Goal: Information Seeking & Learning: Learn about a topic

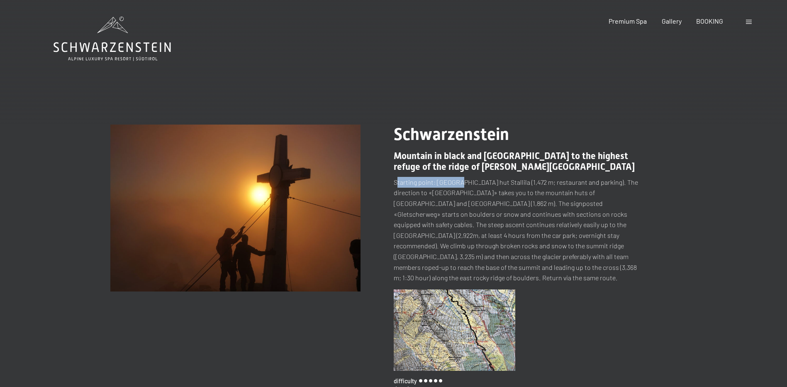
drag, startPoint x: 397, startPoint y: 183, endPoint x: 459, endPoint y: 183, distance: 61.8
click at [459, 183] on p "Starting point: [GEOGRAPHIC_DATA] hut Stallila (1,472 m; restaurant and parking…" at bounding box center [519, 230] width 250 height 106
drag, startPoint x: 459, startPoint y: 183, endPoint x: 480, endPoint y: 203, distance: 29.3
click at [480, 203] on p "Starting point: [GEOGRAPHIC_DATA] hut Stallila (1,472 m; restaurant and parking…" at bounding box center [519, 230] width 250 height 106
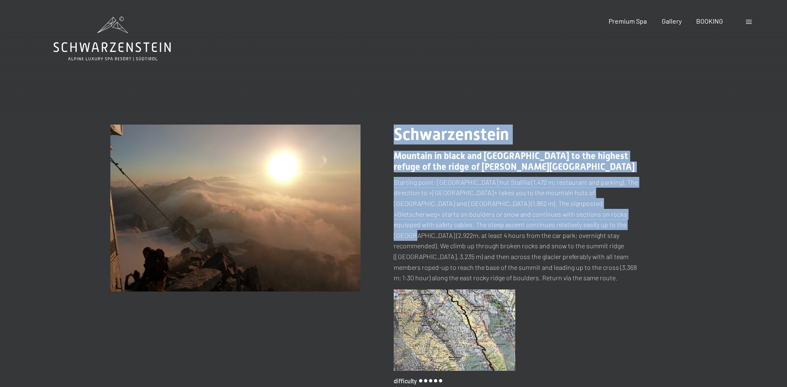
drag, startPoint x: 393, startPoint y: 223, endPoint x: 534, endPoint y: 228, distance: 141.2
click at [534, 228] on div "change tour (147 / 203) slide 2 of 5 Schwarzenstein Mountain in black and [GEOG…" at bounding box center [393, 289] width 566 height 331
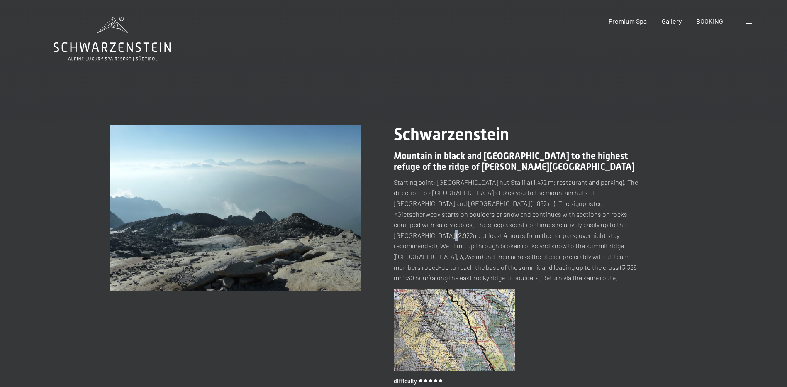
drag, startPoint x: 534, startPoint y: 228, endPoint x: 567, endPoint y: 225, distance: 32.9
click at [567, 225] on p "Starting point: [GEOGRAPHIC_DATA] hut Stallila (1,472 m; restaurant and parking…" at bounding box center [519, 230] width 250 height 106
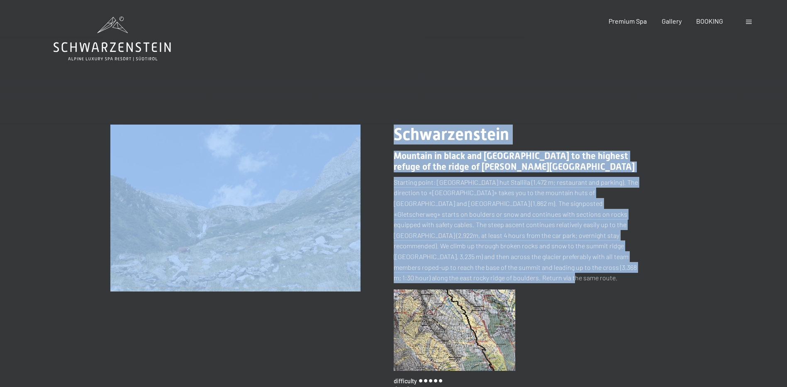
drag, startPoint x: 456, startPoint y: 238, endPoint x: 636, endPoint y: 264, distance: 182.0
click at [636, 264] on div "change tour (147 / 203) slide 5 of 5 Schwarzenstein Mountain in black and [GEOG…" at bounding box center [393, 289] width 566 height 331
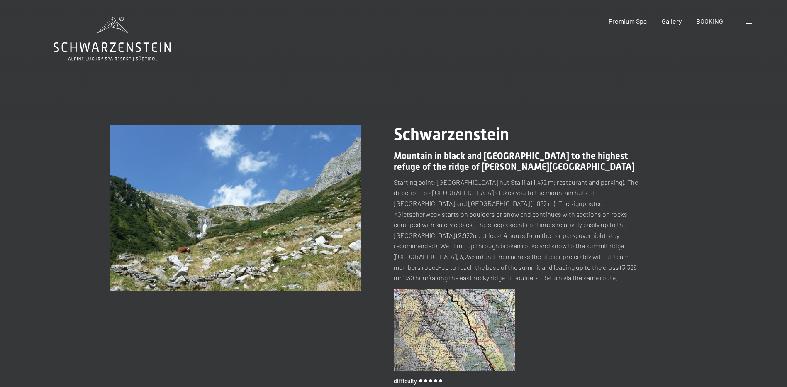
drag, startPoint x: 636, startPoint y: 264, endPoint x: 655, endPoint y: 263, distance: 19.1
click at [655, 263] on div "[GEOGRAPHIC_DATA] in black and [GEOGRAPHIC_DATA] to the highest refuge of the r…" at bounding box center [535, 289] width 283 height 331
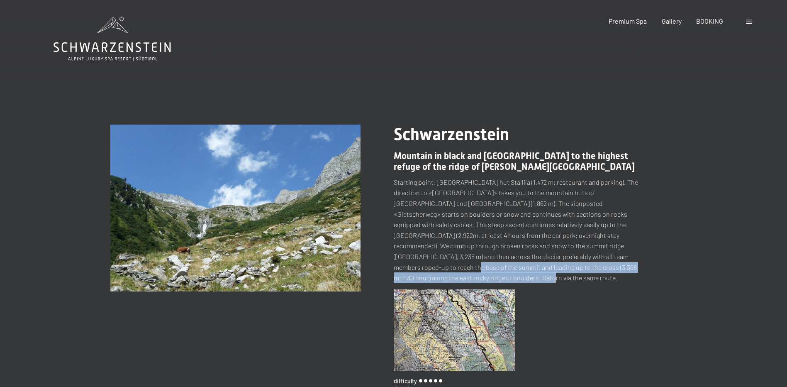
drag, startPoint x: 544, startPoint y: 259, endPoint x: 618, endPoint y: 263, distance: 74.4
click at [618, 263] on p "Starting point: [GEOGRAPHIC_DATA] hut Stallila (1,472 m; restaurant and parking…" at bounding box center [519, 230] width 250 height 106
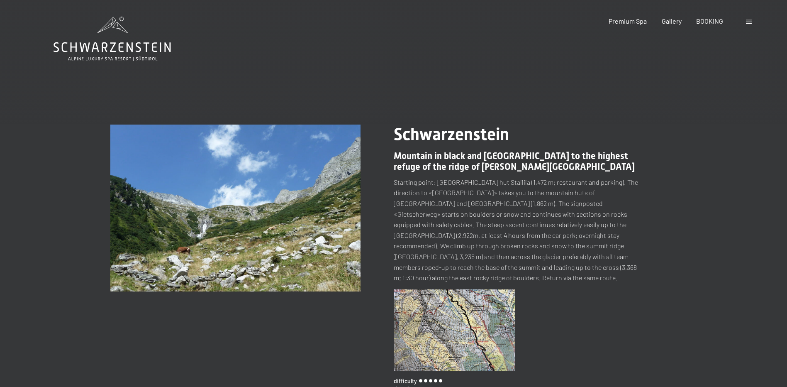
drag, startPoint x: 618, startPoint y: 263, endPoint x: 656, endPoint y: 264, distance: 37.8
click at [656, 264] on div "[GEOGRAPHIC_DATA] in black and [GEOGRAPHIC_DATA] to the highest refuge of the r…" at bounding box center [535, 289] width 283 height 331
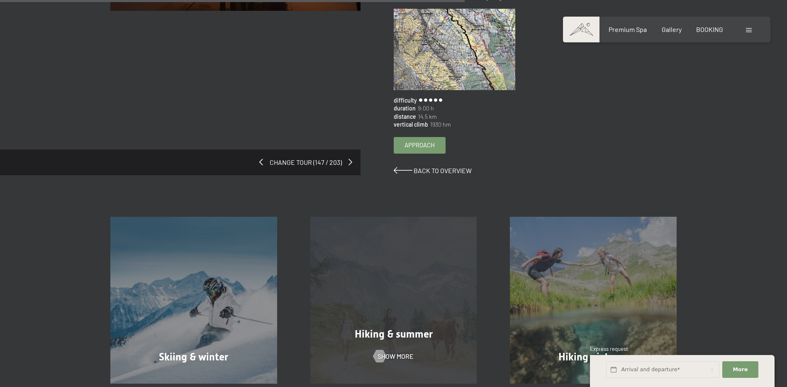
scroll to position [373, 0]
